Goal: Transaction & Acquisition: Purchase product/service

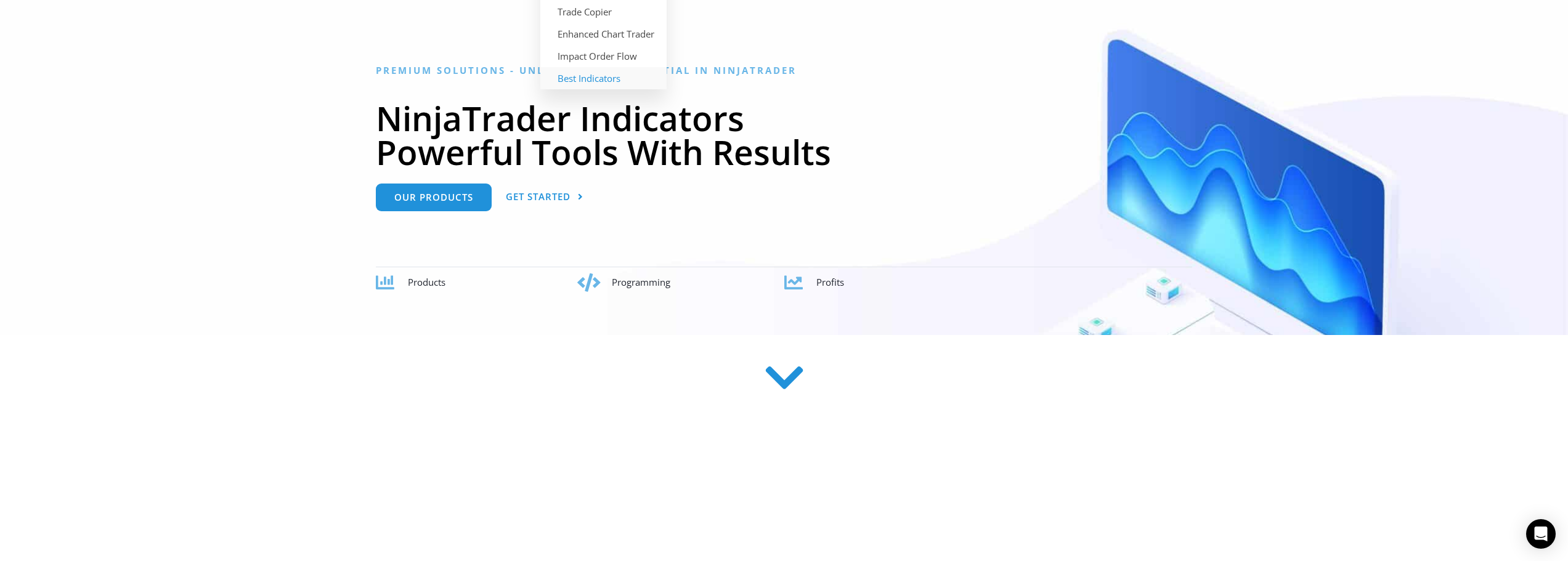
scroll to position [185, 0]
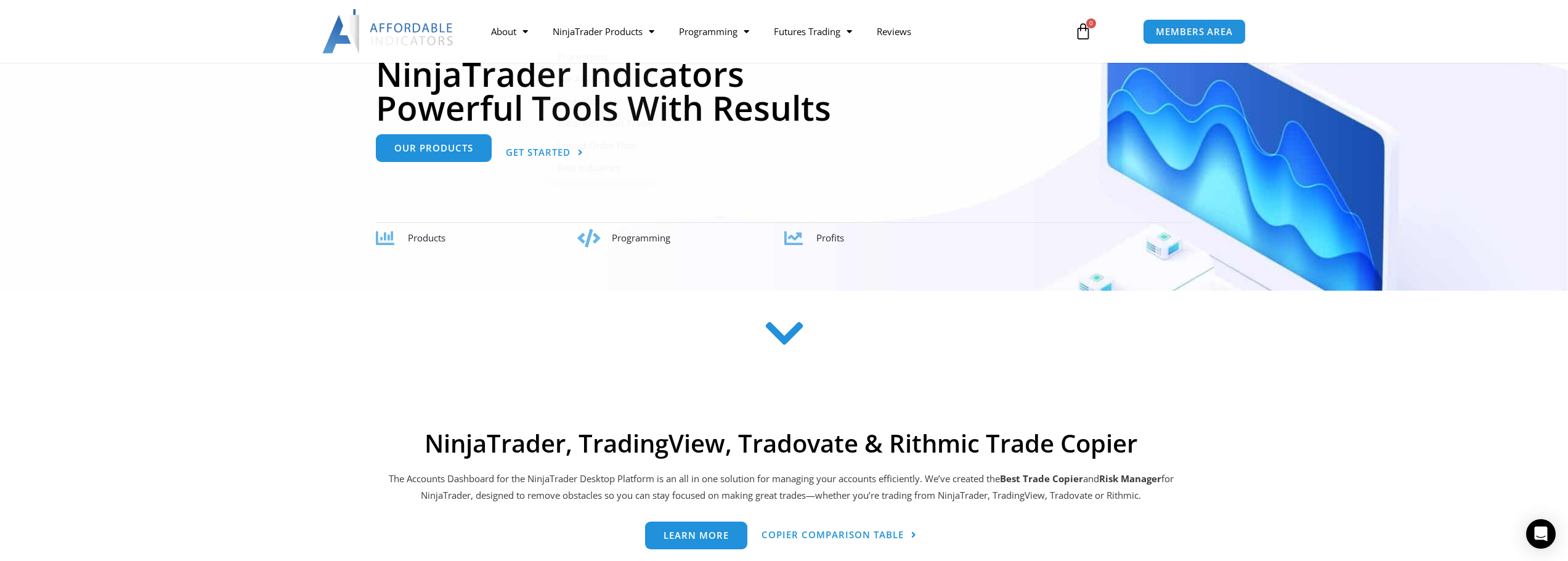
click at [439, 156] on link "Our Products" at bounding box center [433, 148] width 116 height 28
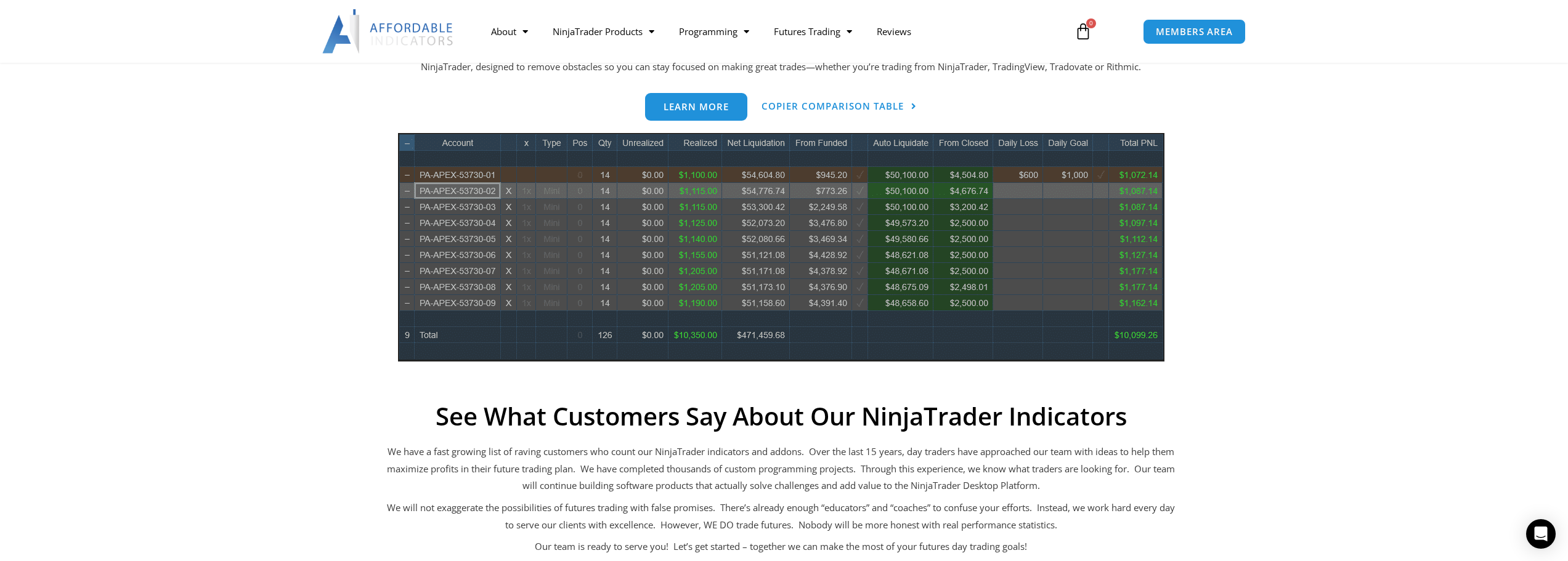
scroll to position [616, 0]
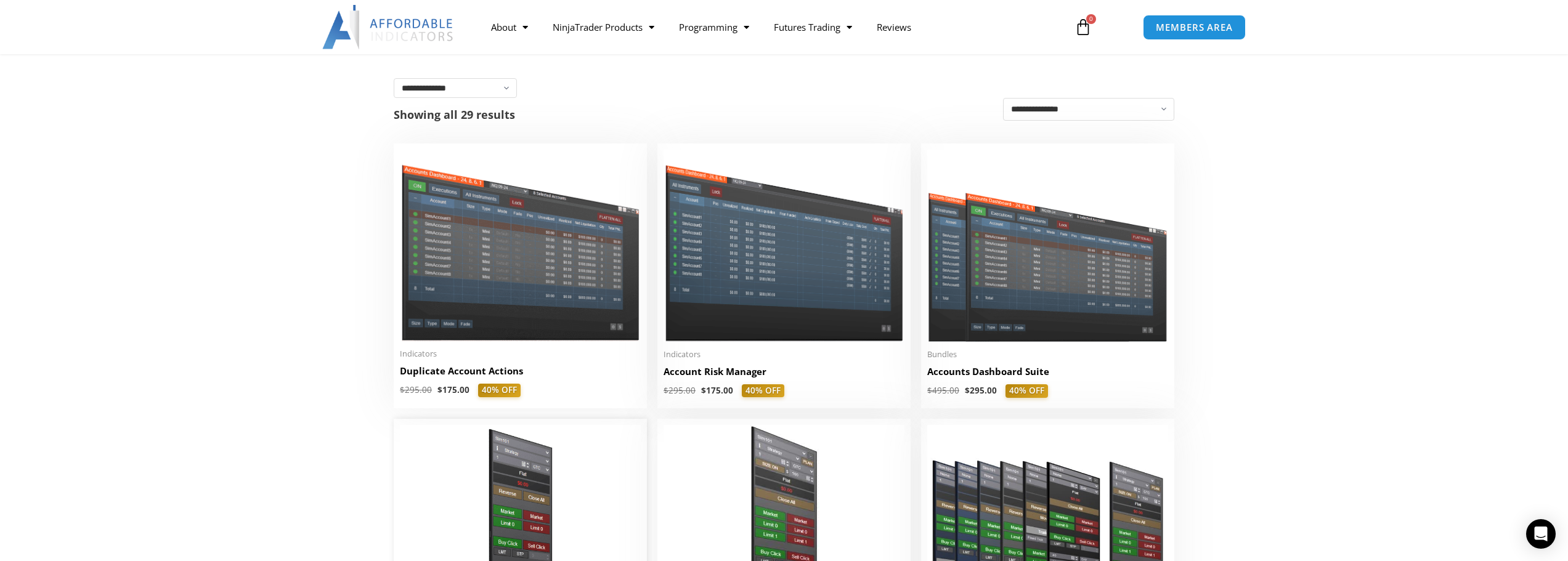
scroll to position [246, 0]
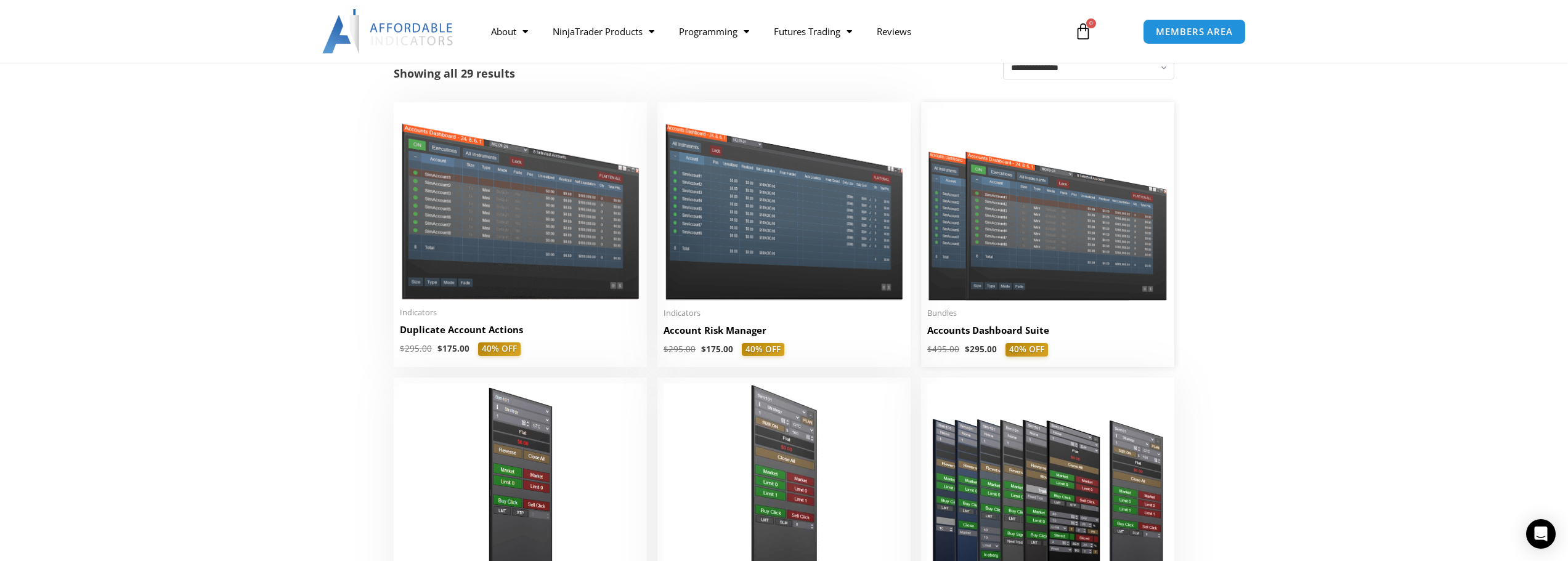
click at [1041, 227] on img at bounding box center [1048, 205] width 241 height 192
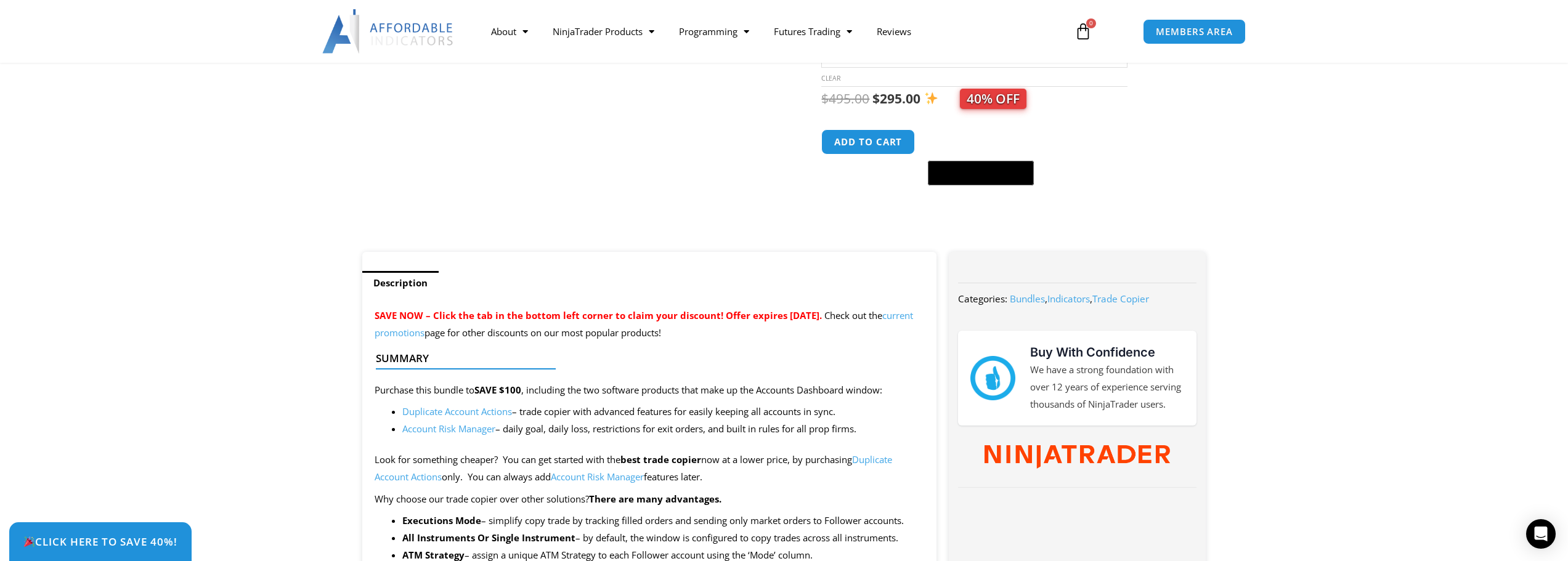
scroll to position [124, 0]
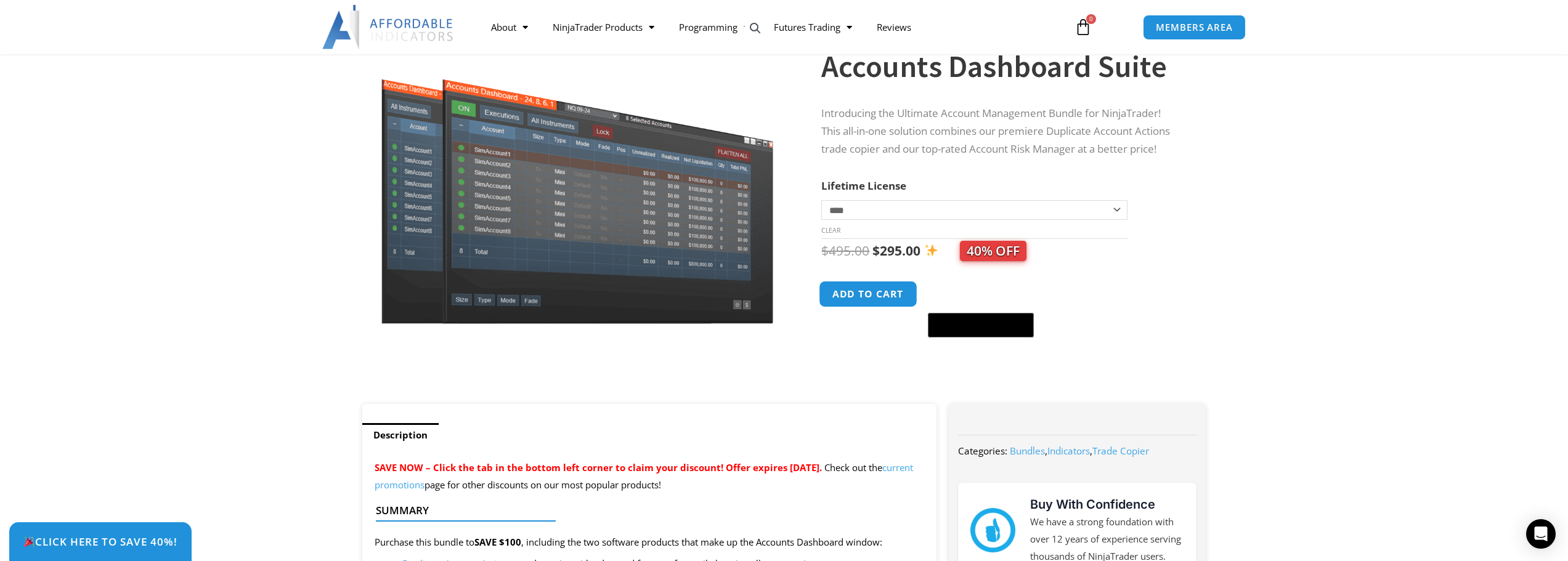
click at [865, 292] on button "Add to cart" at bounding box center [868, 294] width 98 height 27
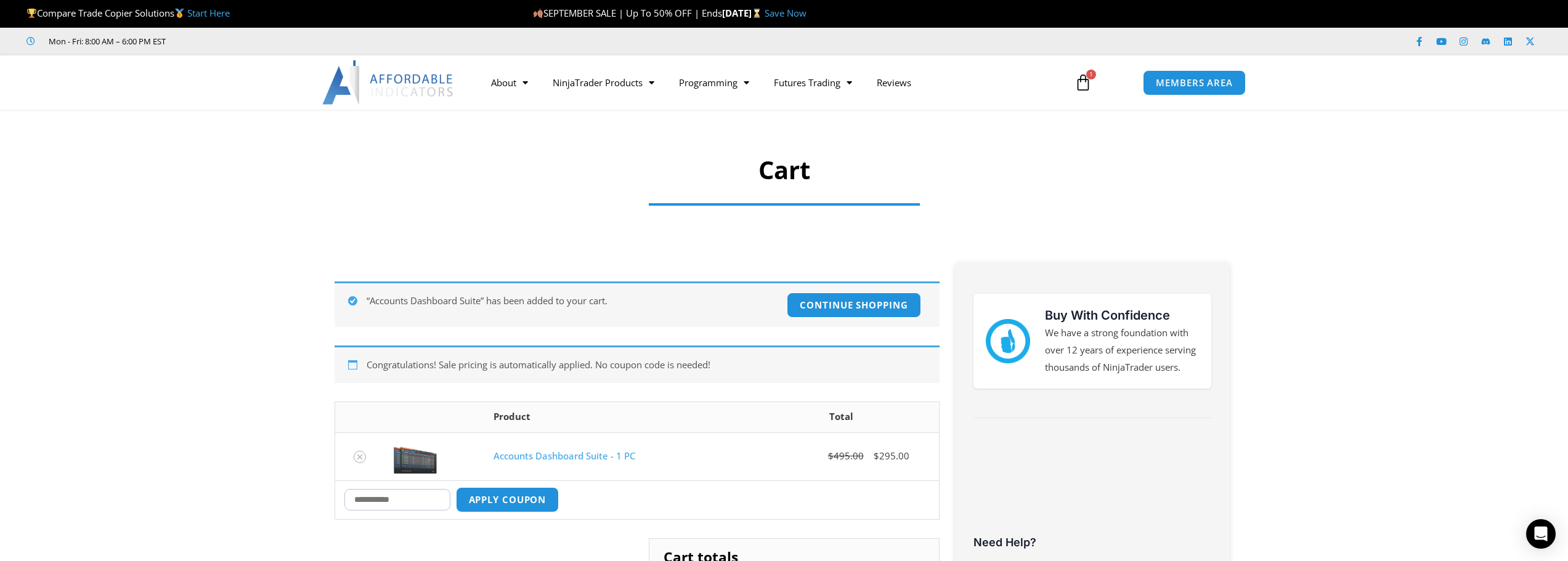
click at [414, 499] on input "Coupon:" at bounding box center [398, 500] width 106 height 21
paste input "*******"
type input "*******"
click at [509, 499] on button "Apply coupon" at bounding box center [507, 500] width 109 height 27
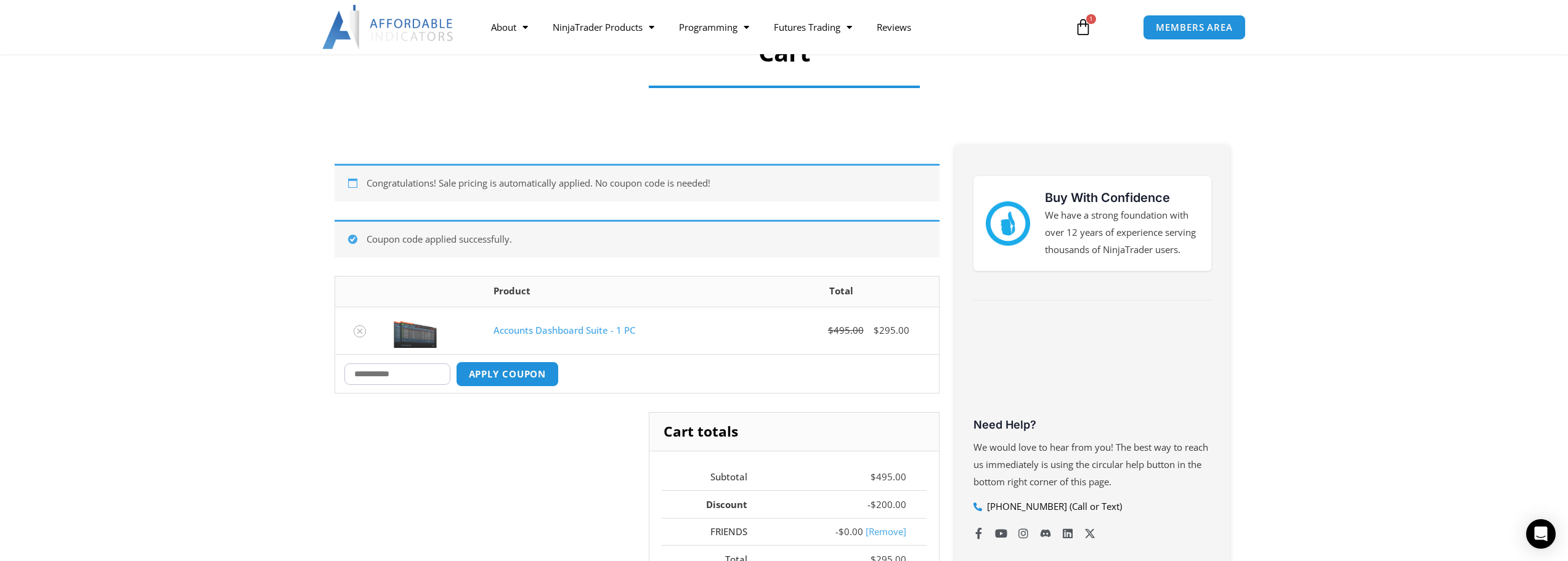
scroll to position [124, 0]
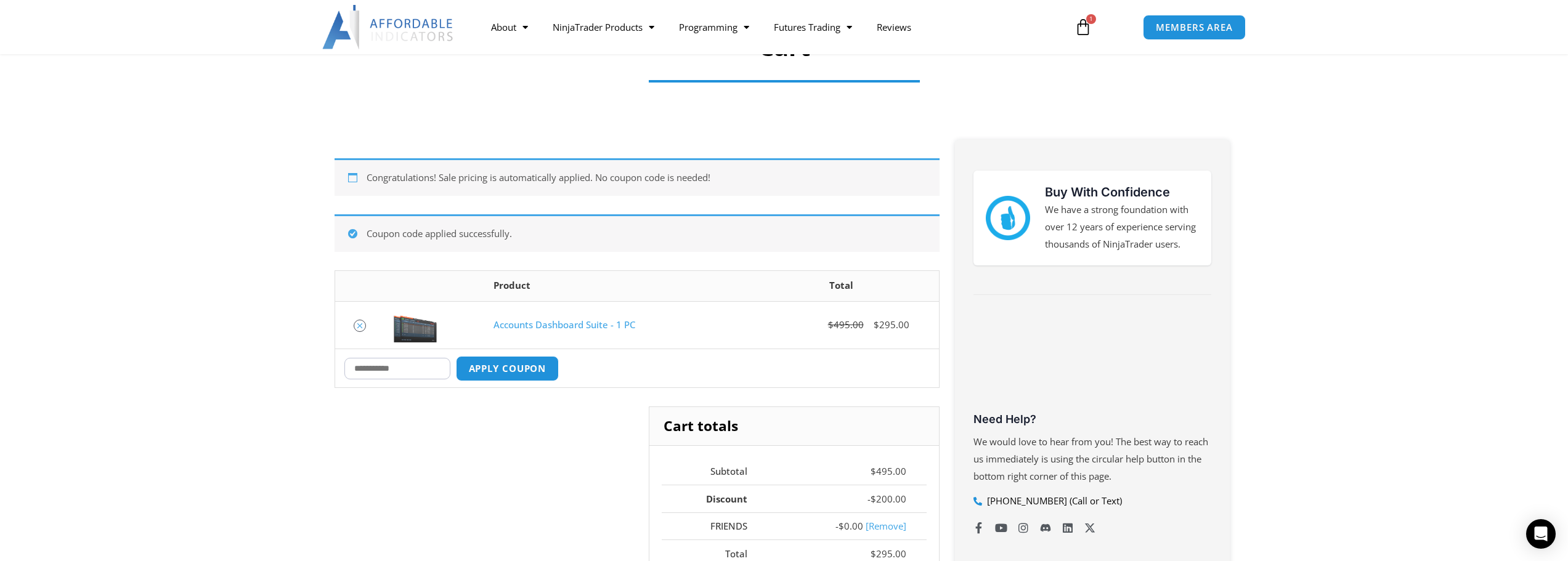
click at [357, 322] on icon "Remove Accounts Dashboard Suite - 1 PC from cart" at bounding box center [360, 326] width 9 height 9
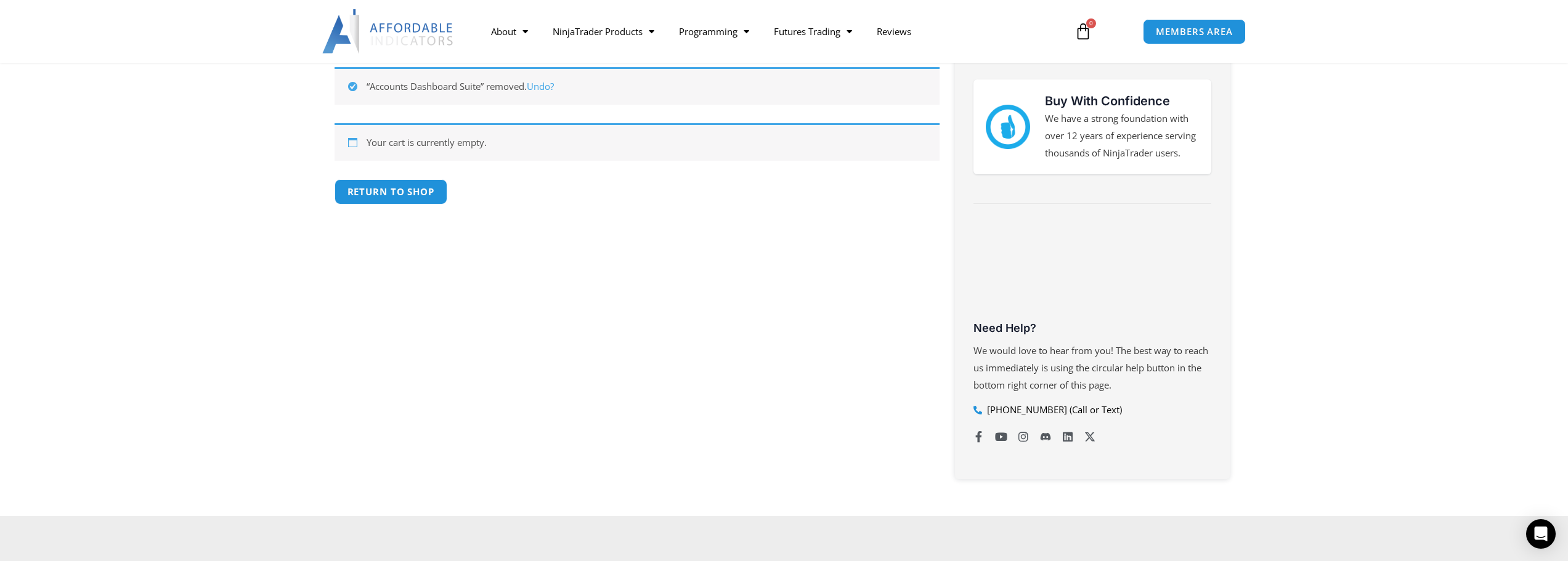
scroll to position [220, 0]
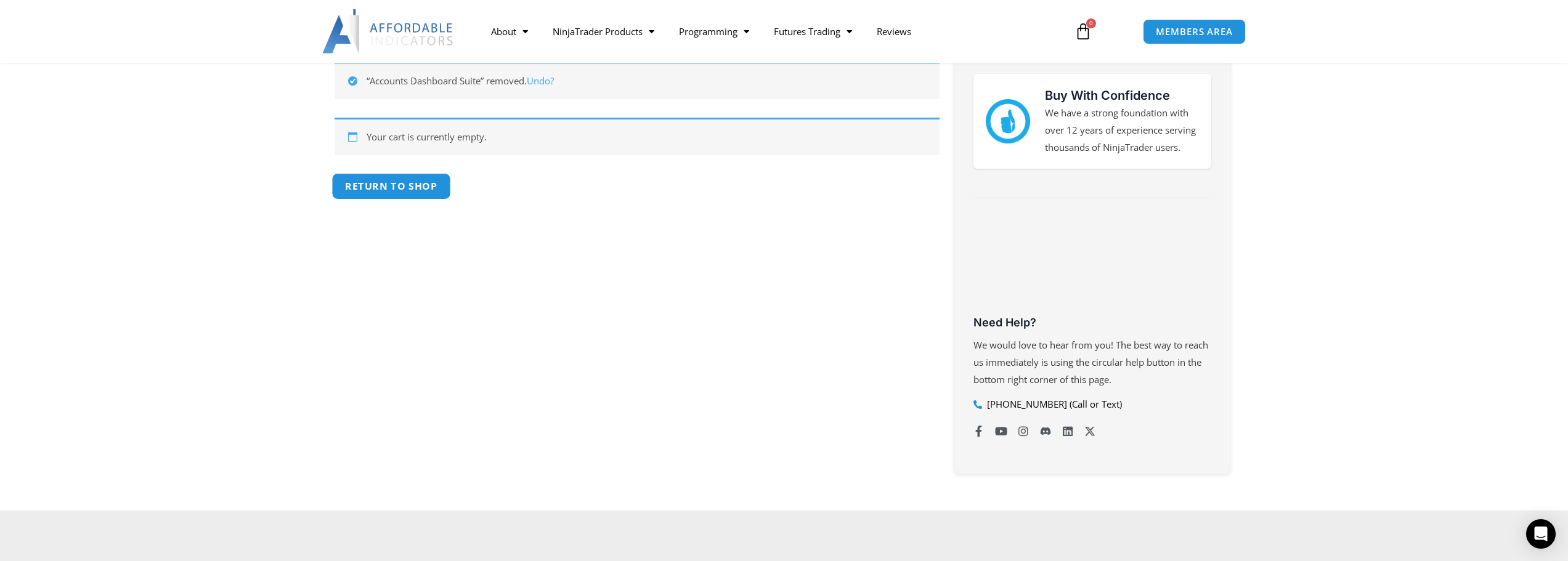
click at [394, 186] on link "Return to shop" at bounding box center [390, 186] width 119 height 27
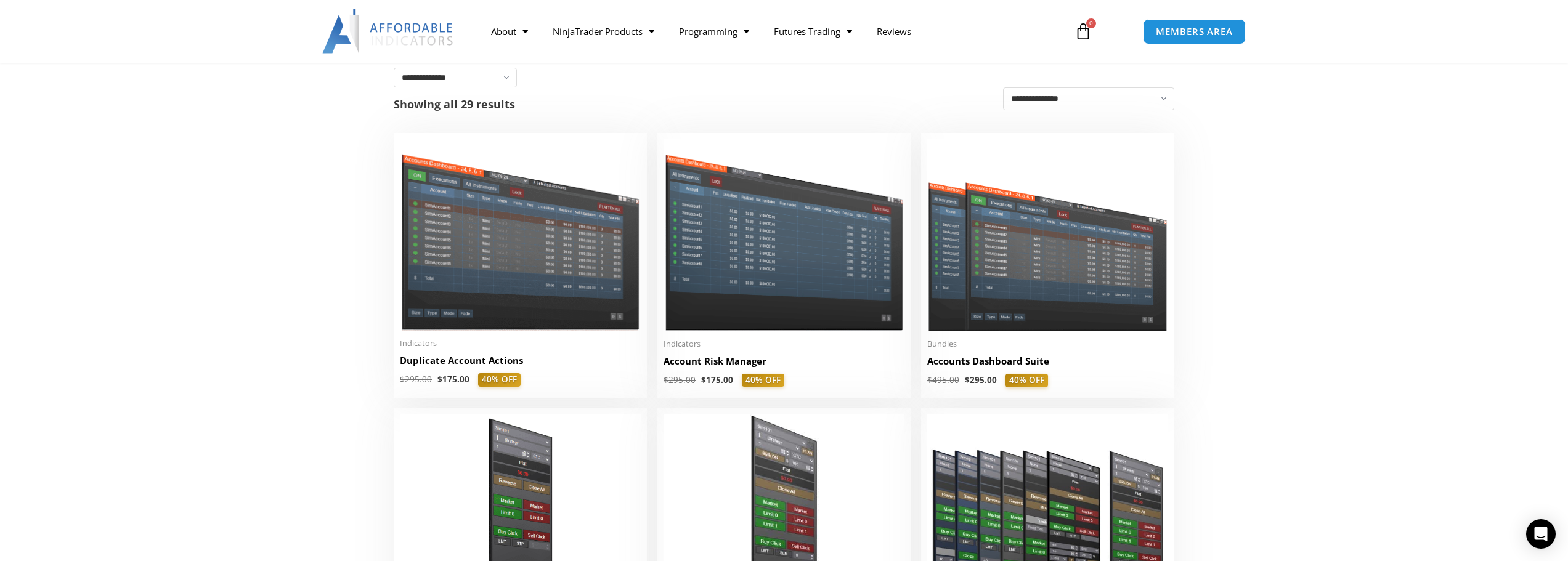
scroll to position [246, 0]
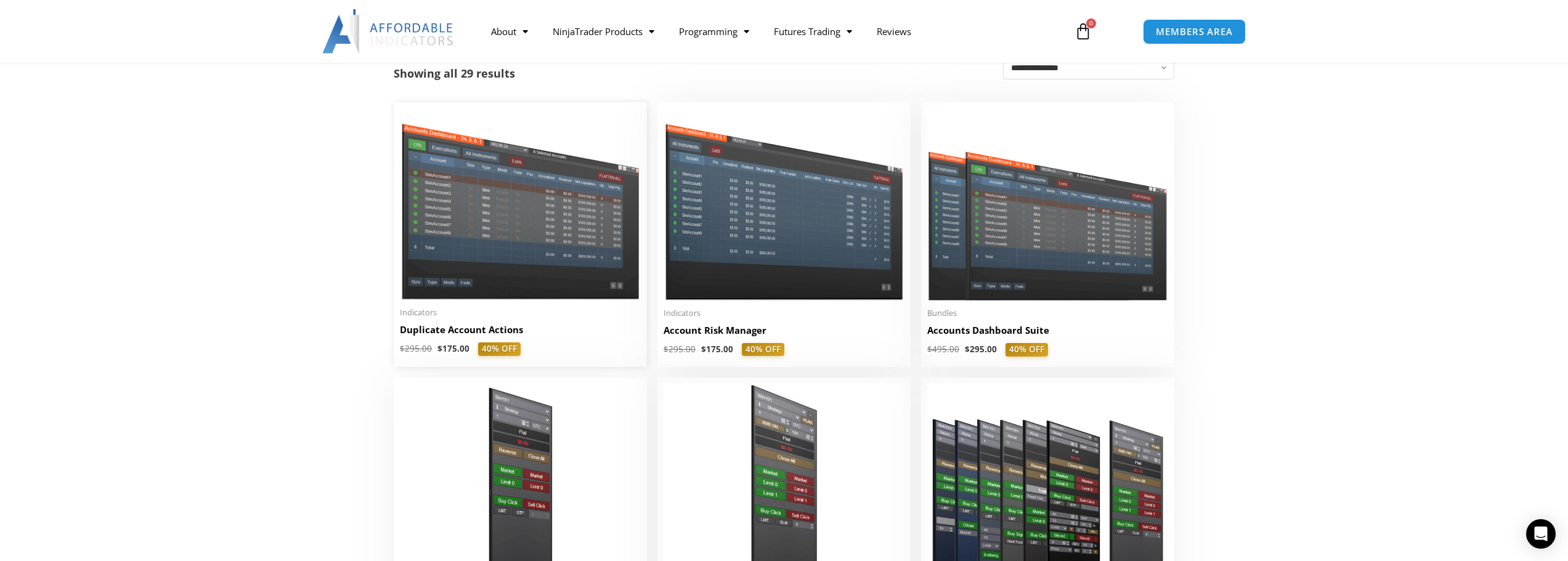
click at [566, 225] on img at bounding box center [520, 204] width 241 height 191
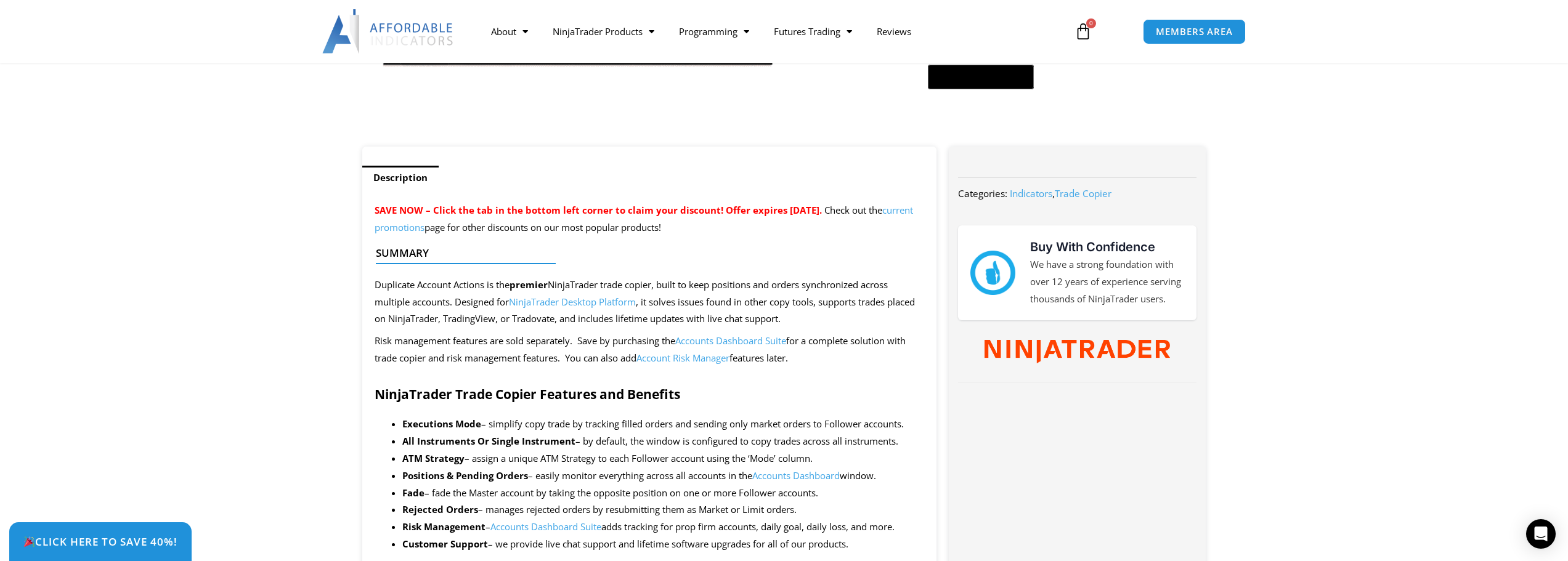
scroll to position [370, 0]
